Goal: Find specific page/section: Find specific page/section

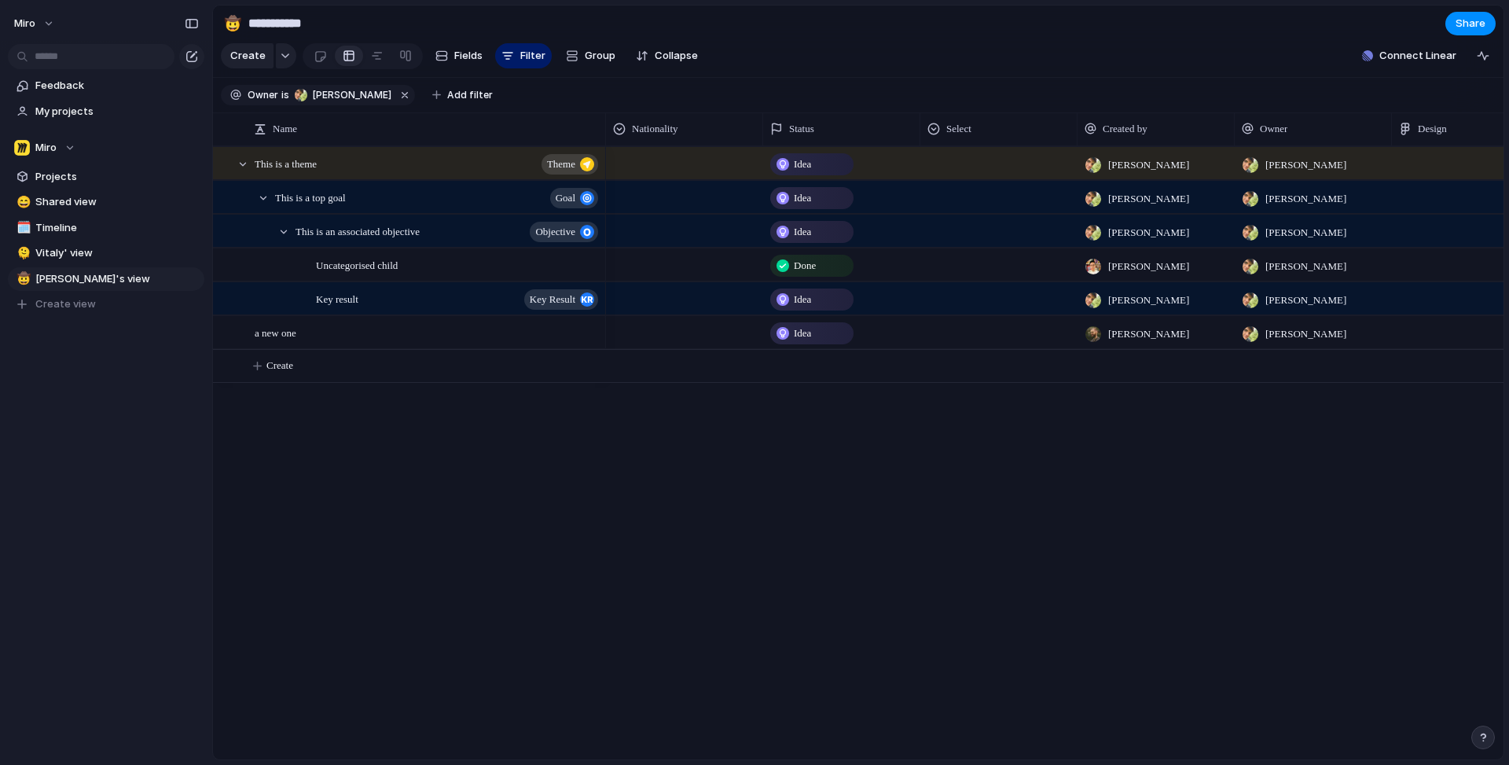
click at [514, 399] on div "This is a theme theme This is a top goal goal This is an associated objective o…" at bounding box center [858, 452] width 1291 height 613
click at [347, 90] on span "[PERSON_NAME]" at bounding box center [352, 95] width 79 height 14
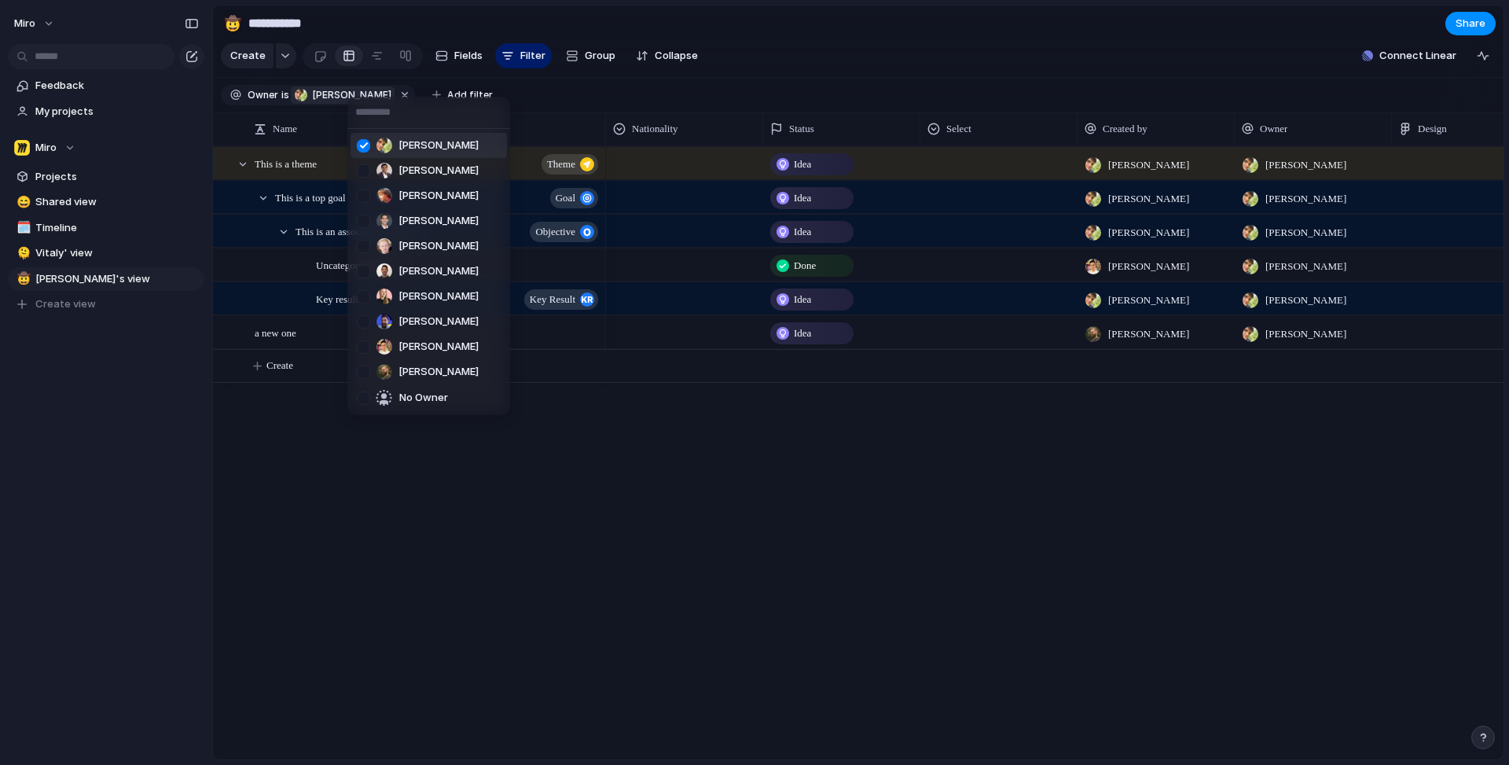
click at [328, 93] on div "[PERSON_NAME] [PERSON_NAME] [PERSON_NAME] [PERSON_NAME] [PERSON_NAME] [PERSON_N…" at bounding box center [754, 382] width 1509 height 765
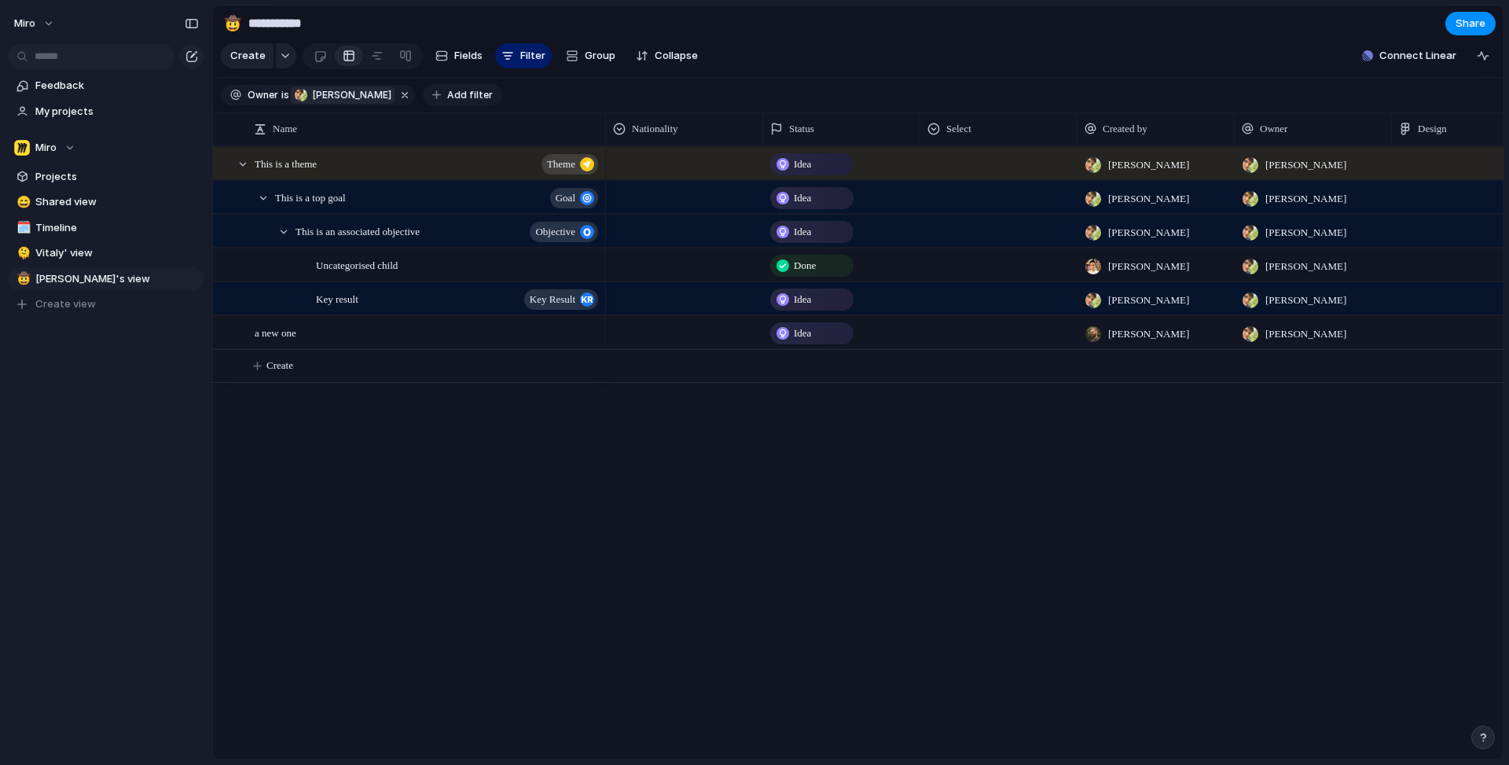
click at [449, 92] on span "Add filter" at bounding box center [470, 95] width 46 height 14
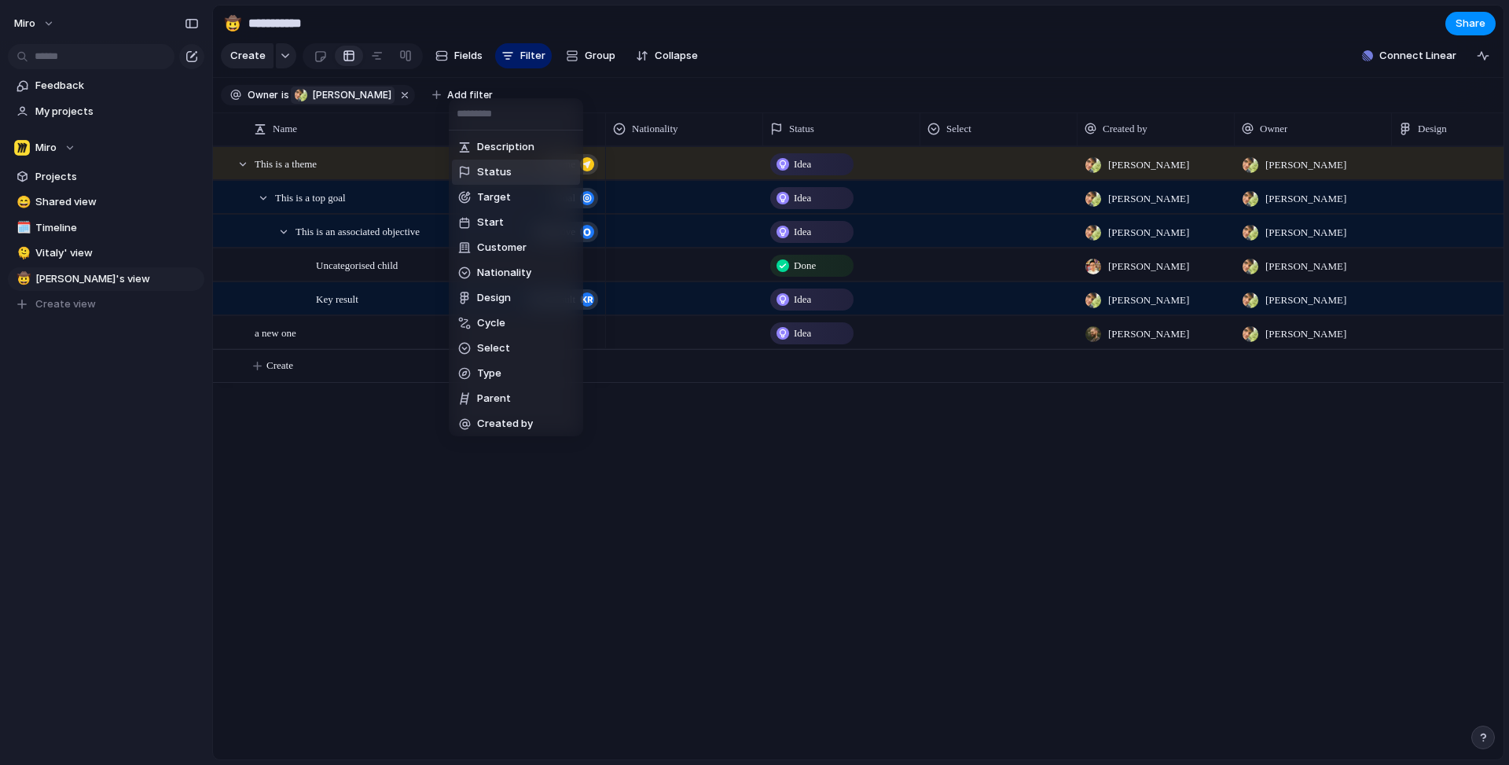
click at [509, 173] on li "Status" at bounding box center [516, 172] width 128 height 25
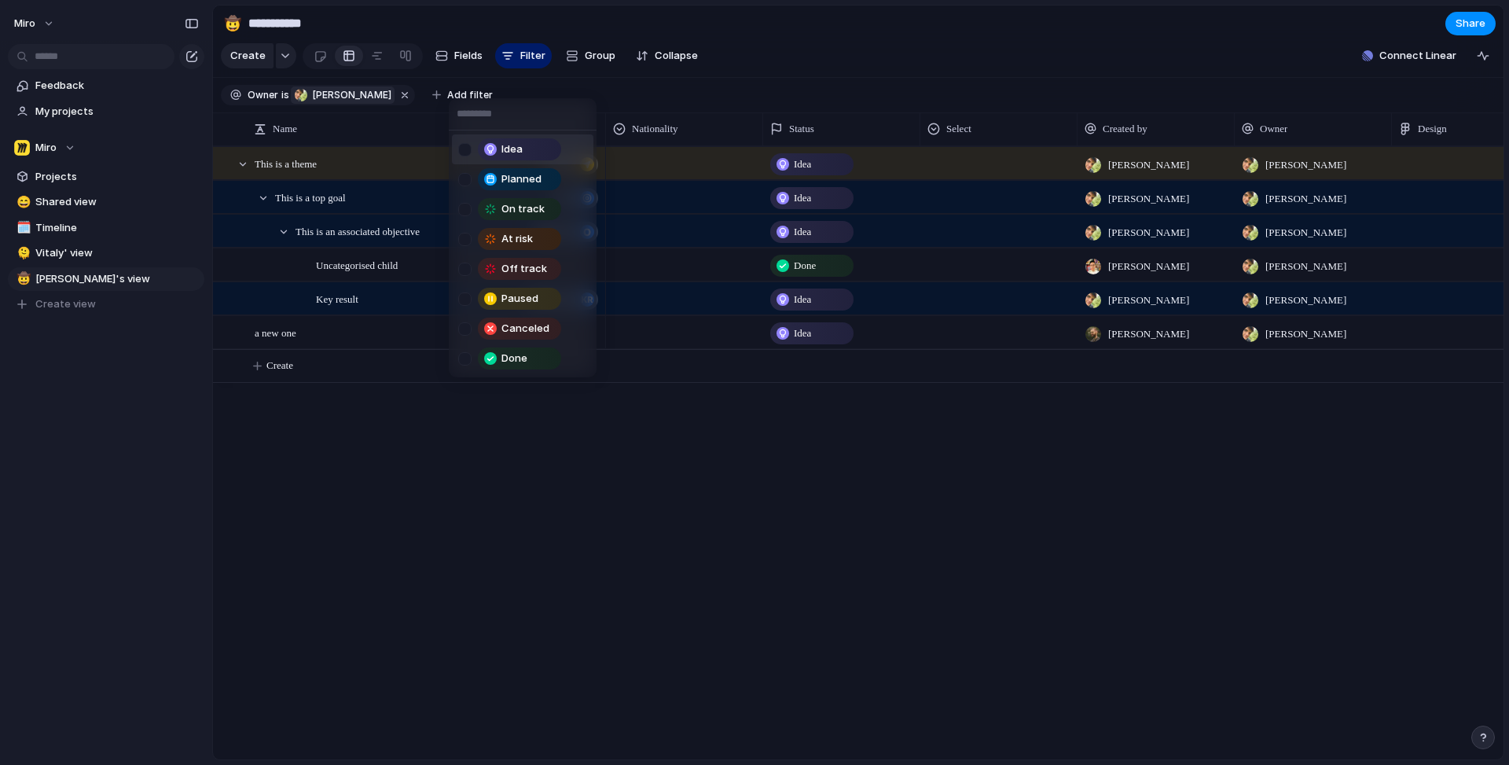
click at [505, 142] on span "Idea" at bounding box center [512, 149] width 21 height 16
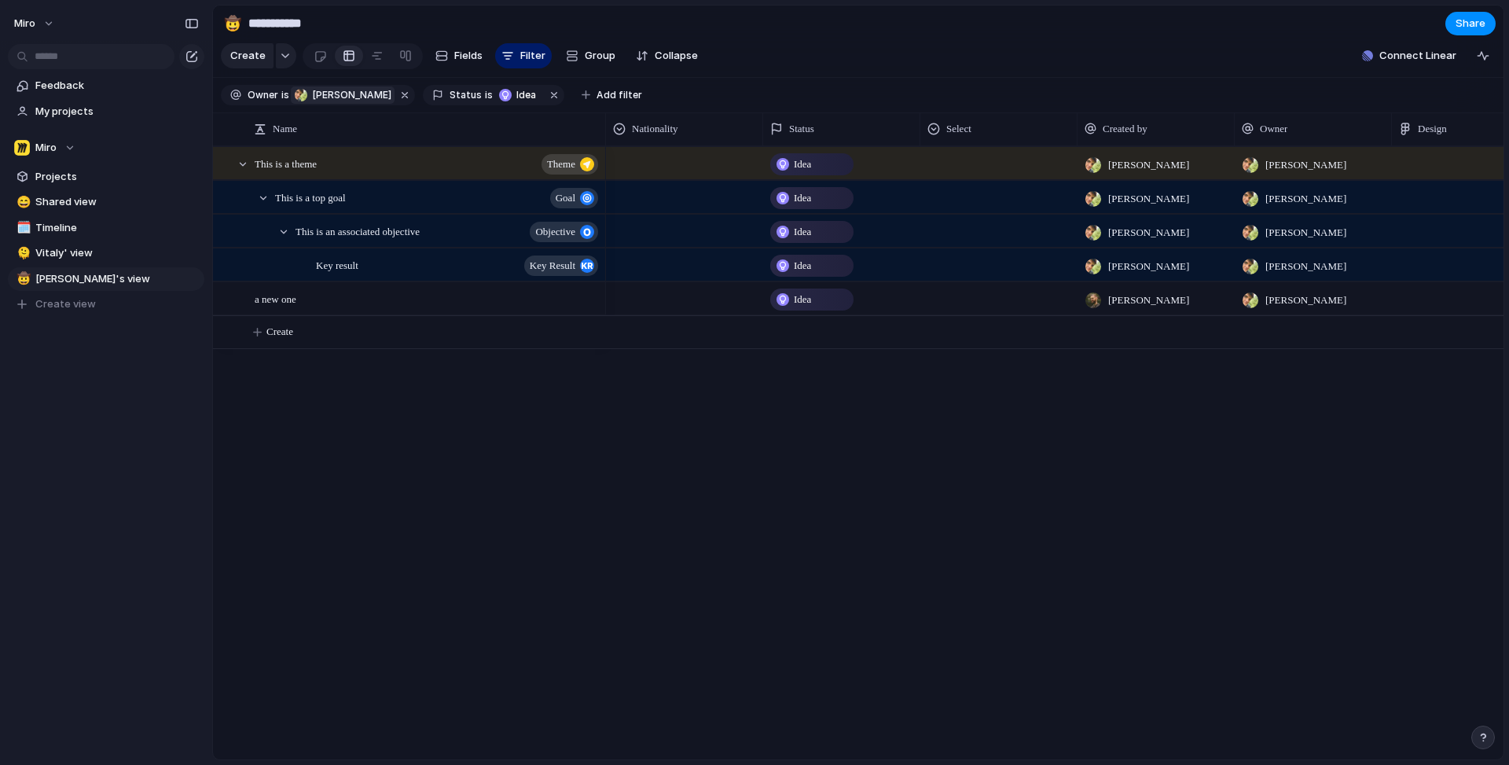
click at [481, 482] on div "Idea Planned On track At risk Off track Paused Canceled Done" at bounding box center [754, 382] width 1509 height 765
click at [450, 94] on span "Status" at bounding box center [466, 95] width 32 height 14
click at [443, 92] on div "Idea Planned On track At risk Off track Paused Canceled Done" at bounding box center [754, 382] width 1509 height 765
click at [516, 92] on span "Idea" at bounding box center [527, 95] width 23 height 14
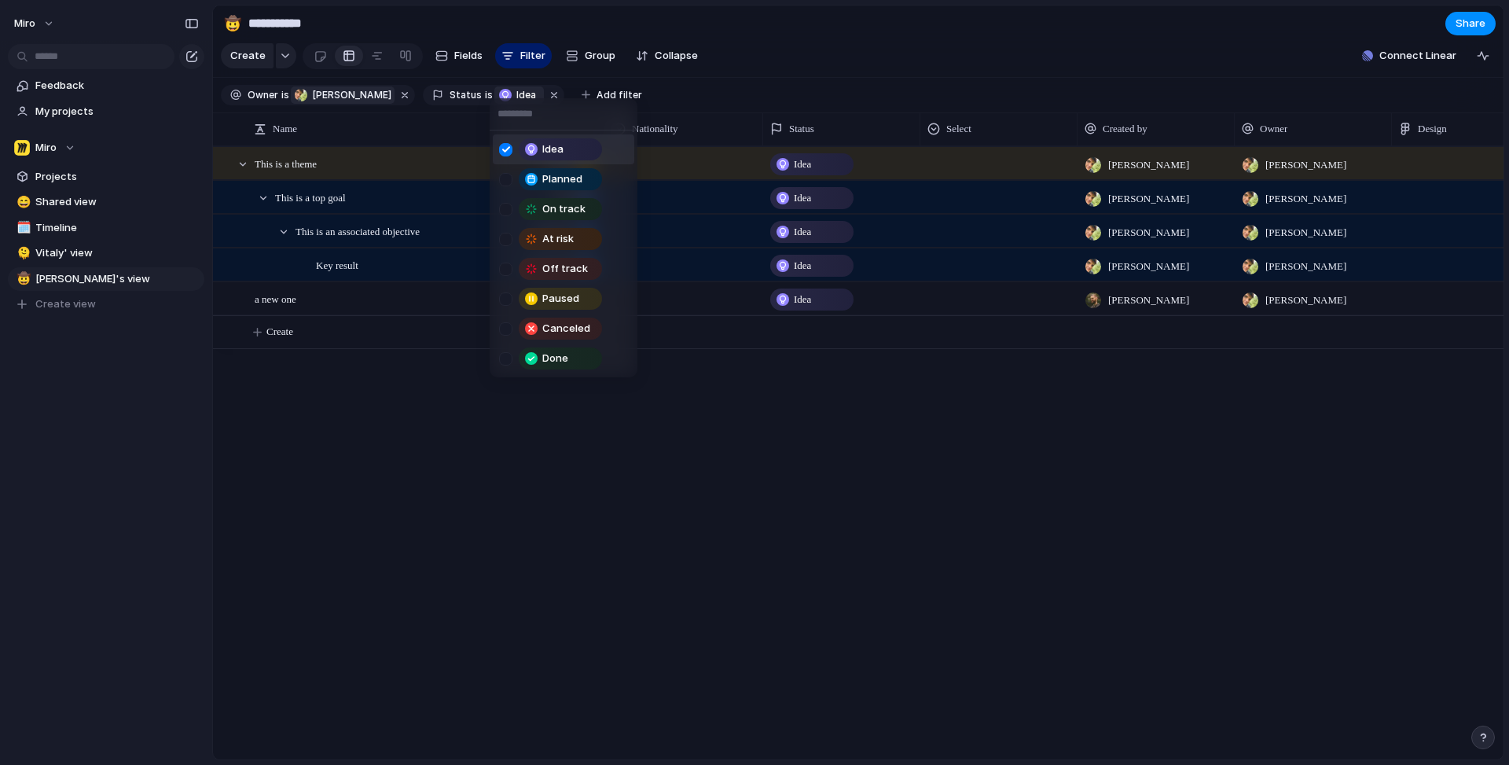
click at [490, 92] on div "Idea Planned On track At risk Off track Paused Canceled Done" at bounding box center [754, 382] width 1509 height 765
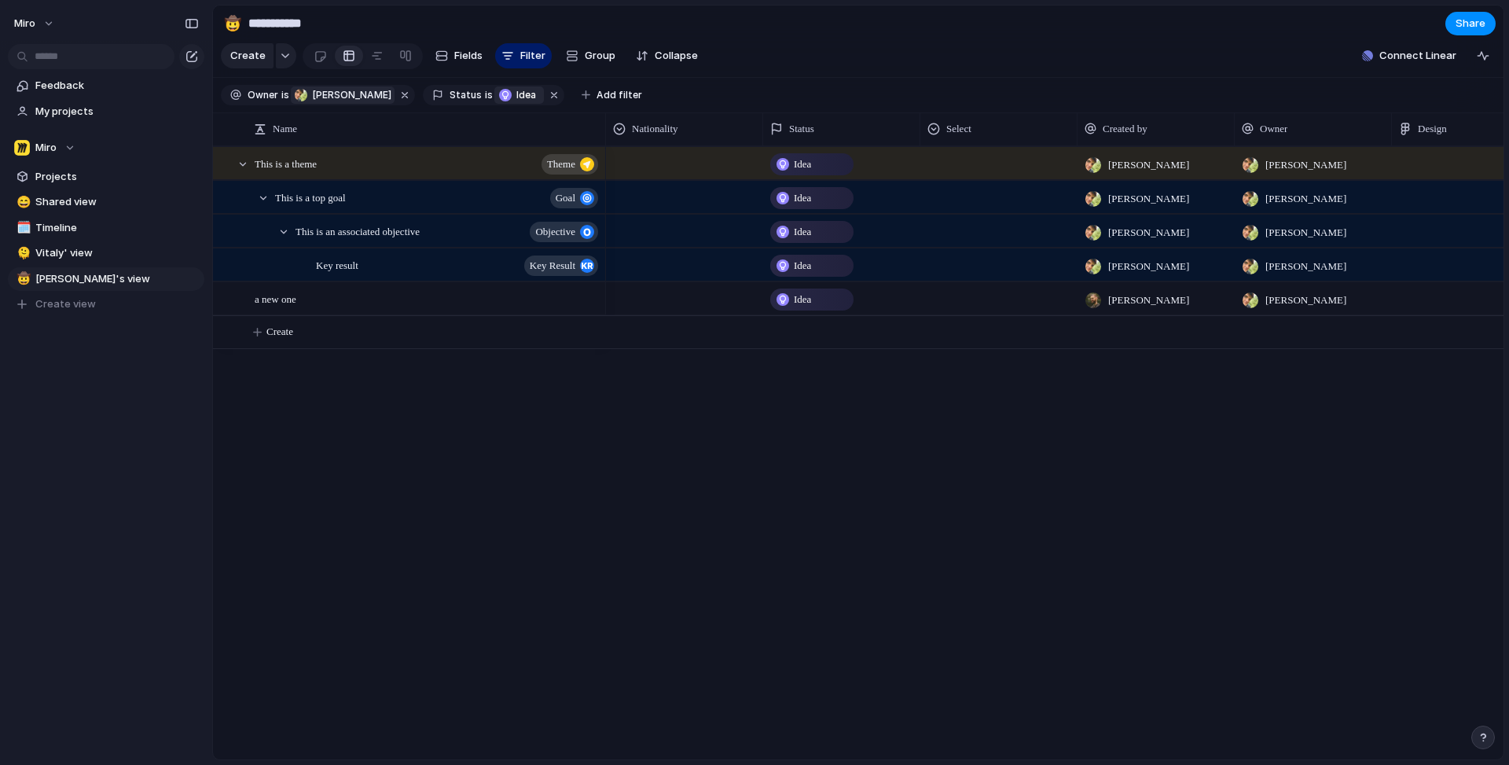
click at [549, 461] on div "This is a theme theme This is a top goal goal This is an associated objective o…" at bounding box center [858, 452] width 1291 height 613
click at [374, 56] on div at bounding box center [377, 55] width 13 height 25
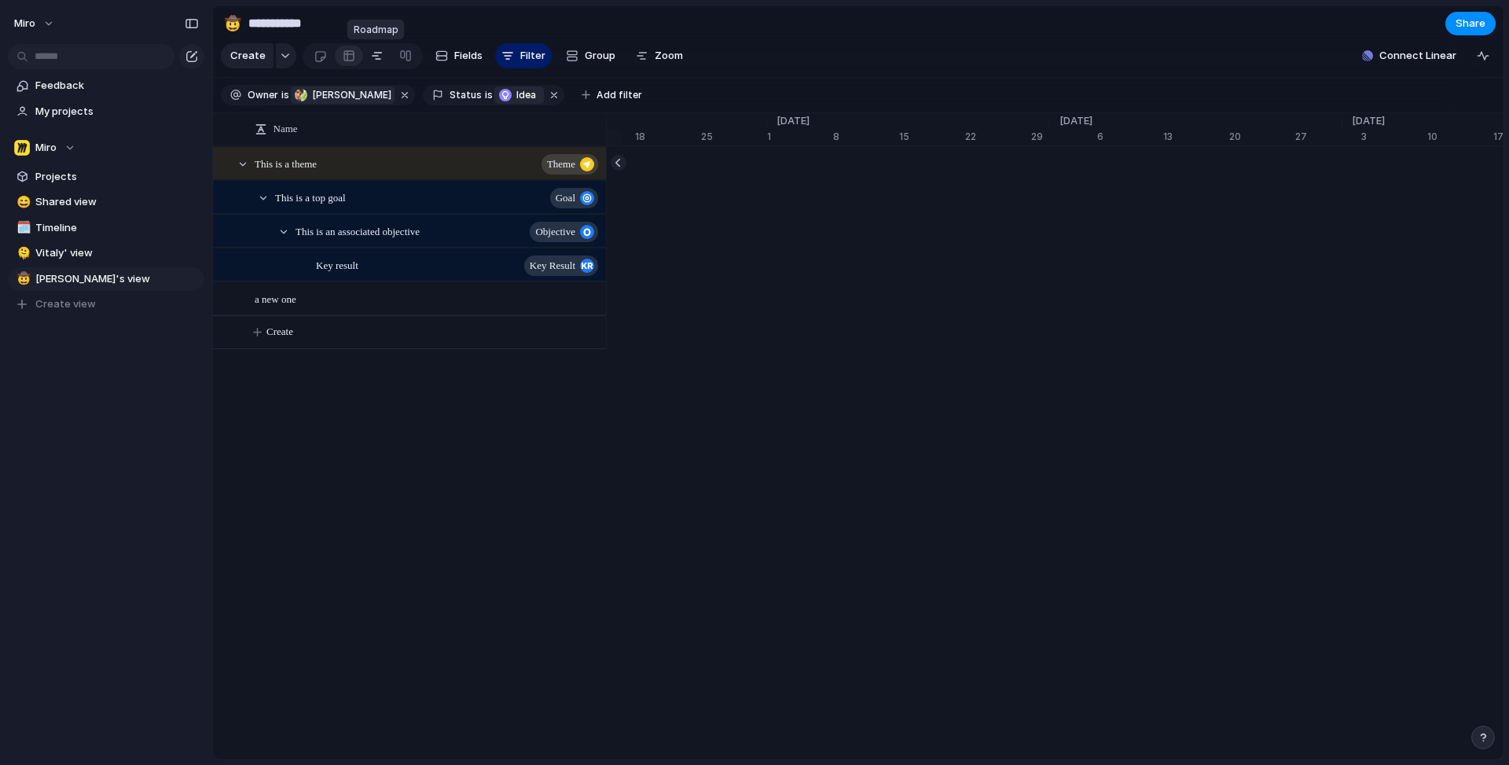
scroll to position [0, 10470]
